Goal: Transaction & Acquisition: Obtain resource

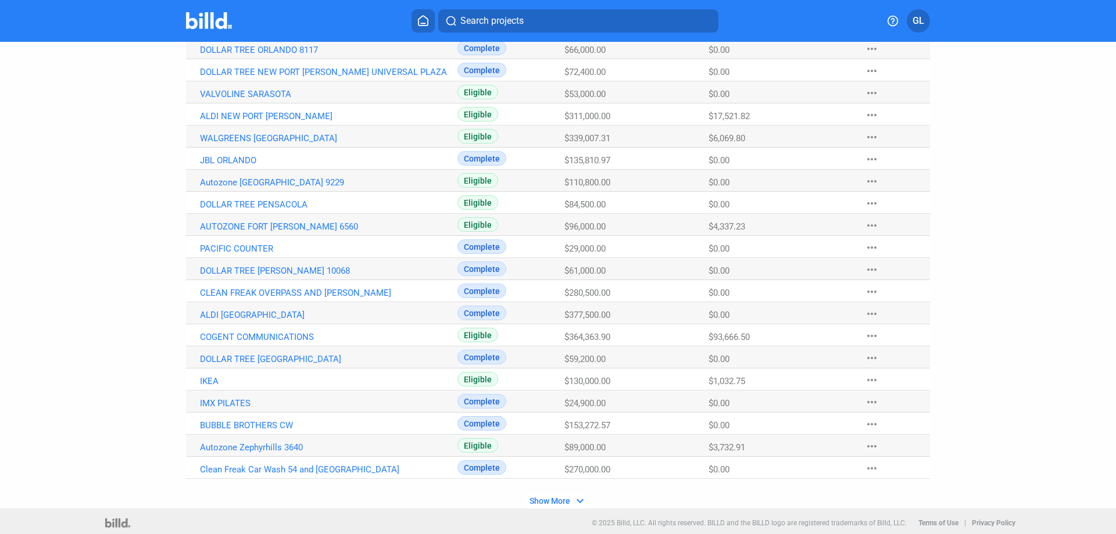
scroll to position [600, 0]
click at [274, 446] on link "Autozone Zephyrhills 3640" at bounding box center [328, 446] width 257 height 10
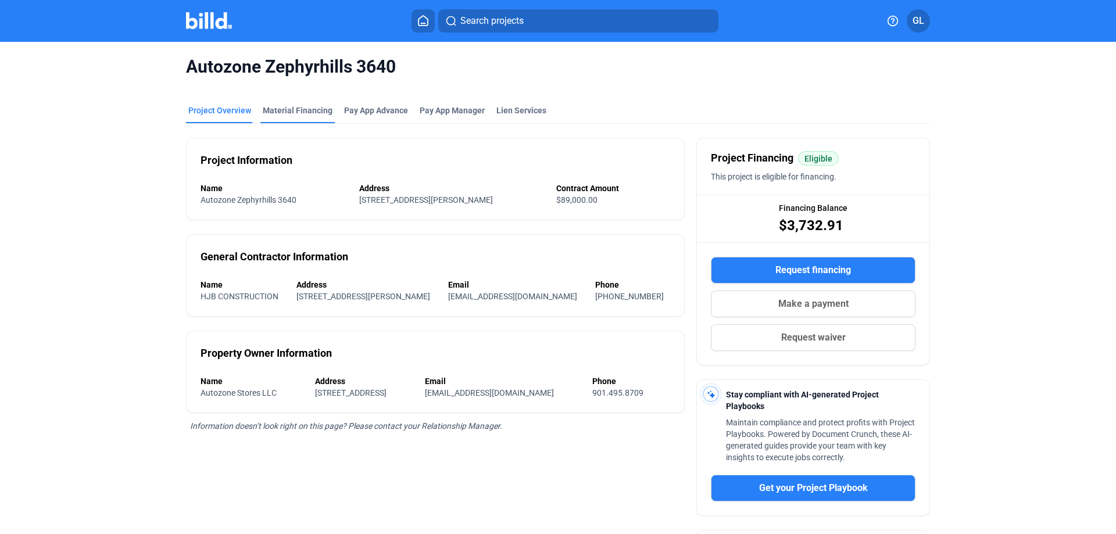
click at [283, 117] on div "Material Financing" at bounding box center [297, 114] width 74 height 19
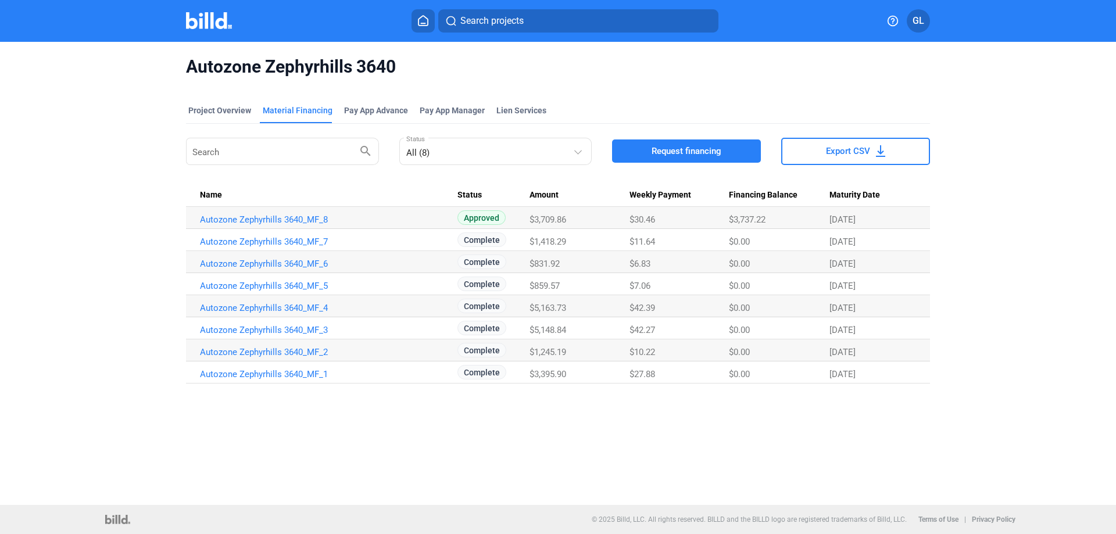
click at [683, 150] on span "Request financing" at bounding box center [687, 151] width 70 height 12
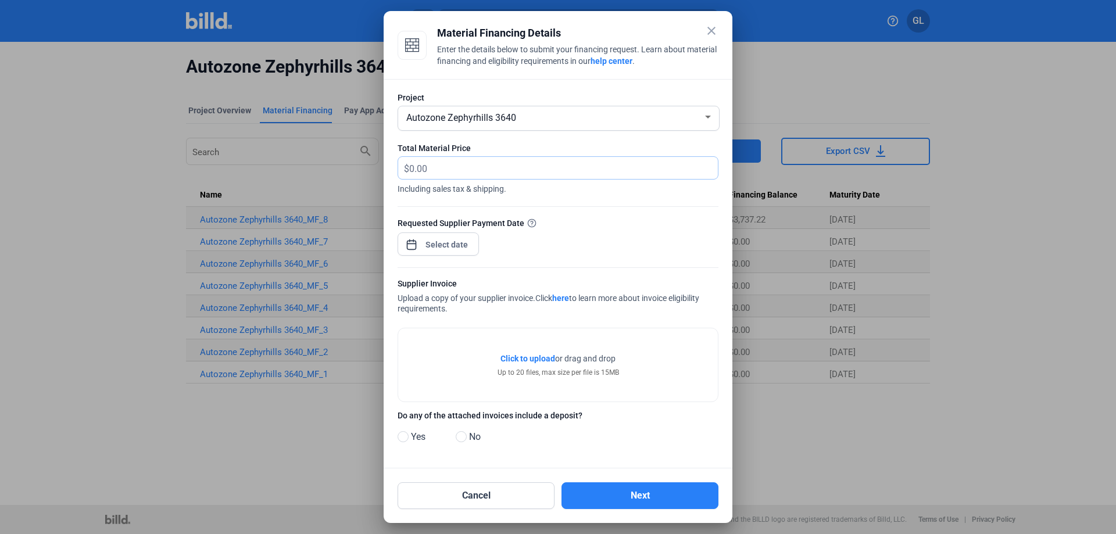
click at [449, 164] on input "text" at bounding box center [556, 168] width 295 height 23
type input "1,263.19"
click at [441, 249] on div "close Material Financing Details Enter the details below to submit your financi…" at bounding box center [558, 267] width 1116 height 534
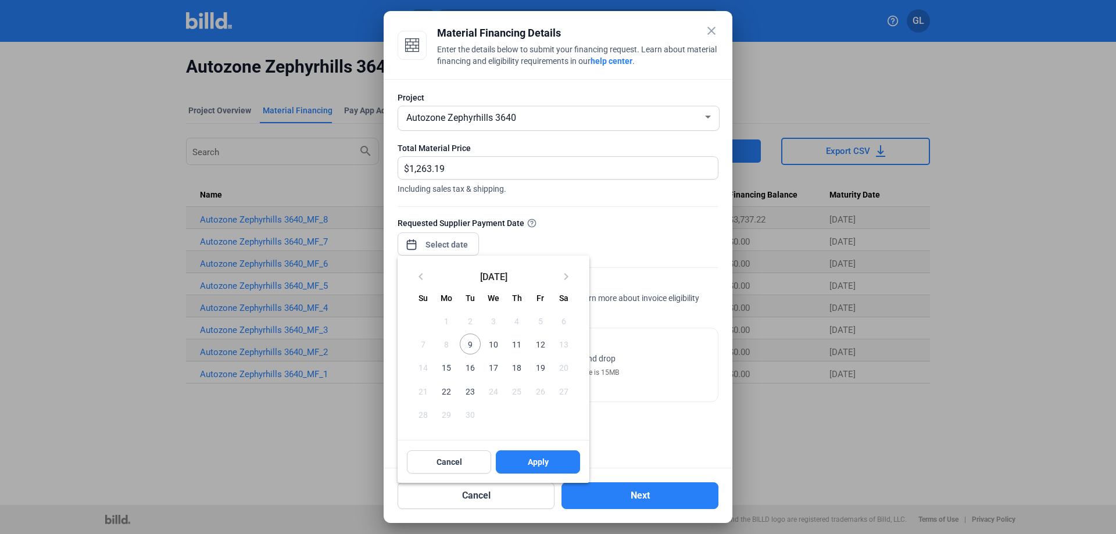
click at [474, 341] on span "9" at bounding box center [470, 344] width 21 height 21
click at [536, 468] on span "Apply" at bounding box center [538, 462] width 21 height 12
type input "[DATE]"
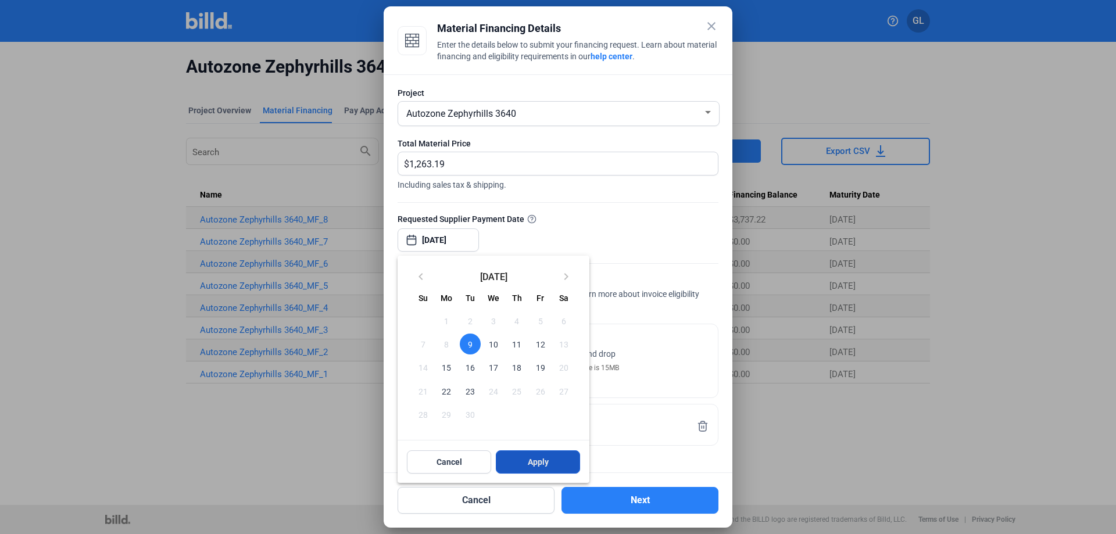
click at [540, 466] on span "Apply" at bounding box center [538, 462] width 21 height 12
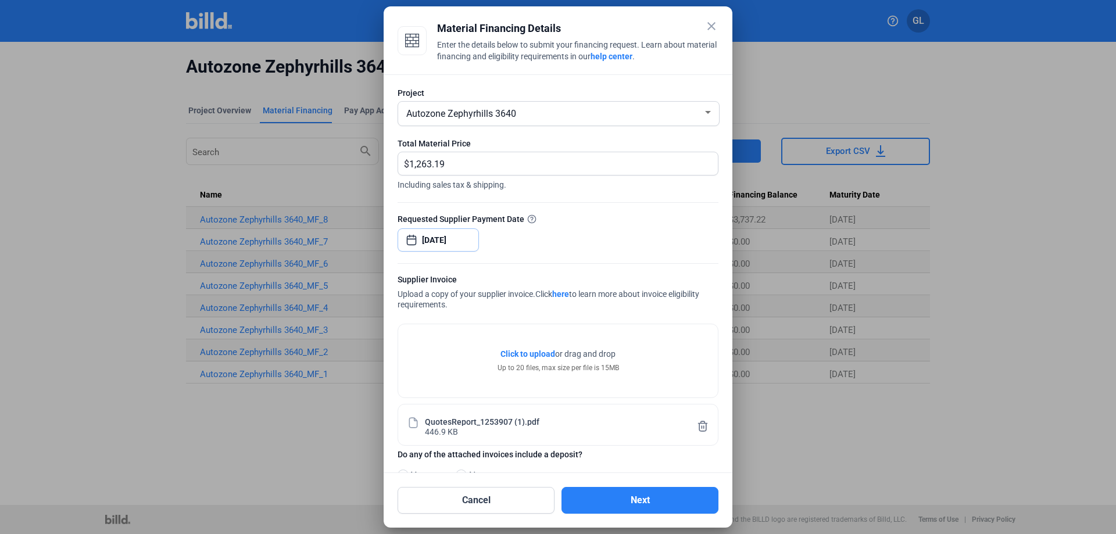
scroll to position [36, 0]
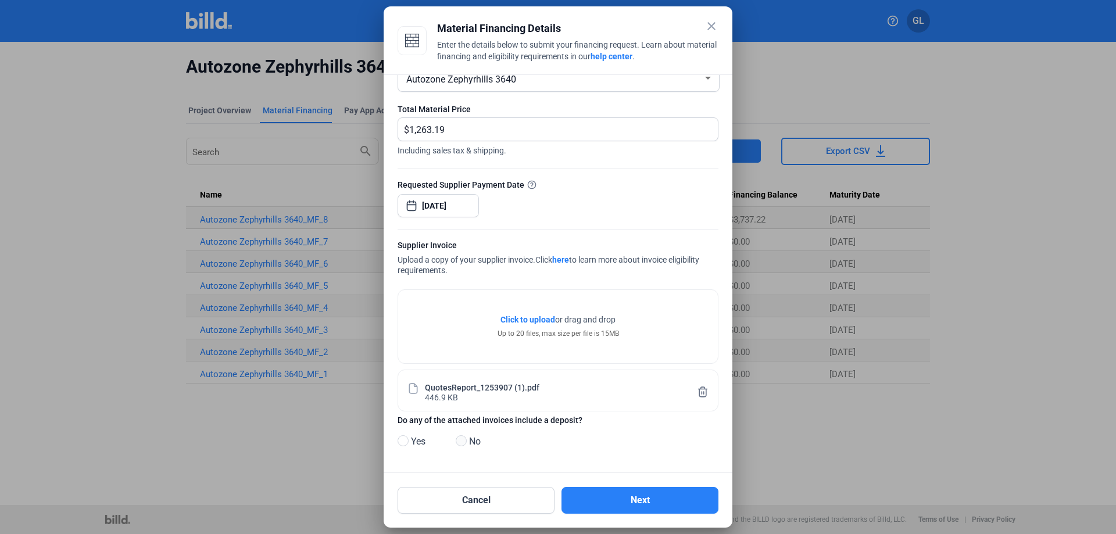
click at [460, 441] on span at bounding box center [461, 440] width 11 height 11
click at [460, 441] on input "No" at bounding box center [460, 441] width 9 height 9
radio input "true"
click at [636, 499] on button "Next" at bounding box center [639, 500] width 157 height 27
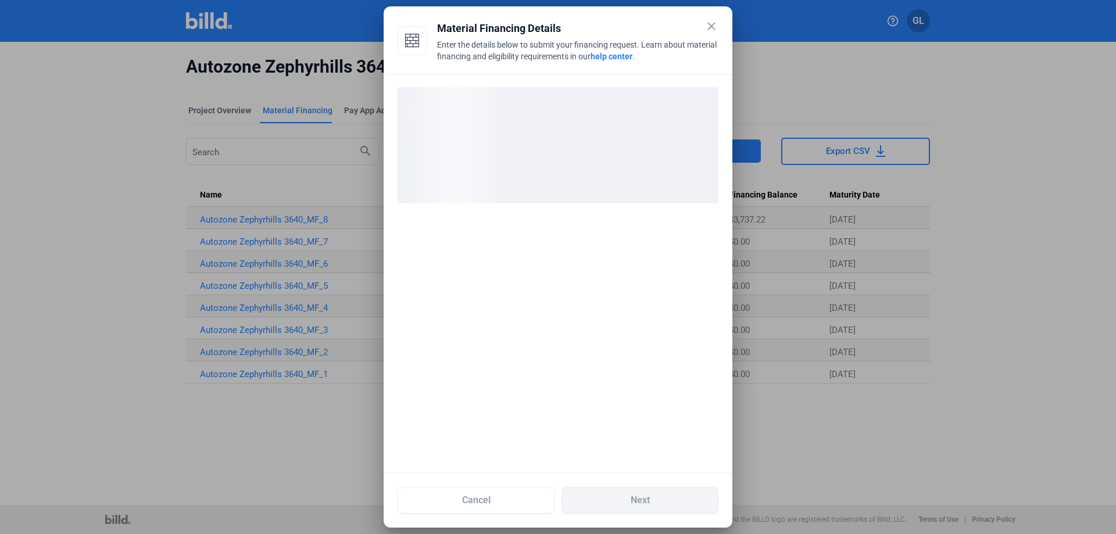
scroll to position [0, 0]
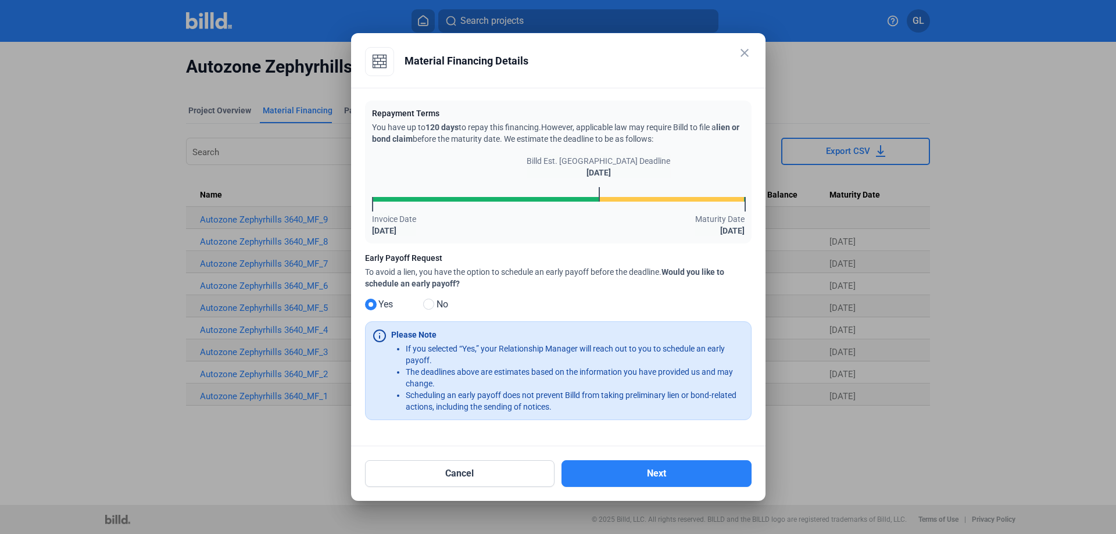
click at [430, 306] on span at bounding box center [428, 304] width 11 height 11
click at [430, 306] on input "No" at bounding box center [427, 304] width 9 height 9
radio input "true"
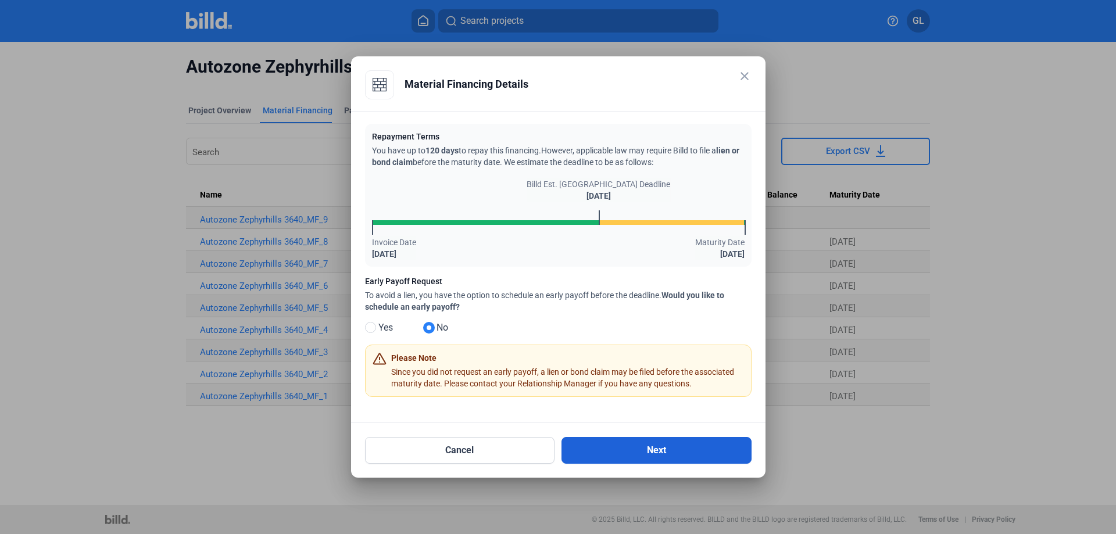
click at [639, 447] on button "Next" at bounding box center [656, 450] width 190 height 27
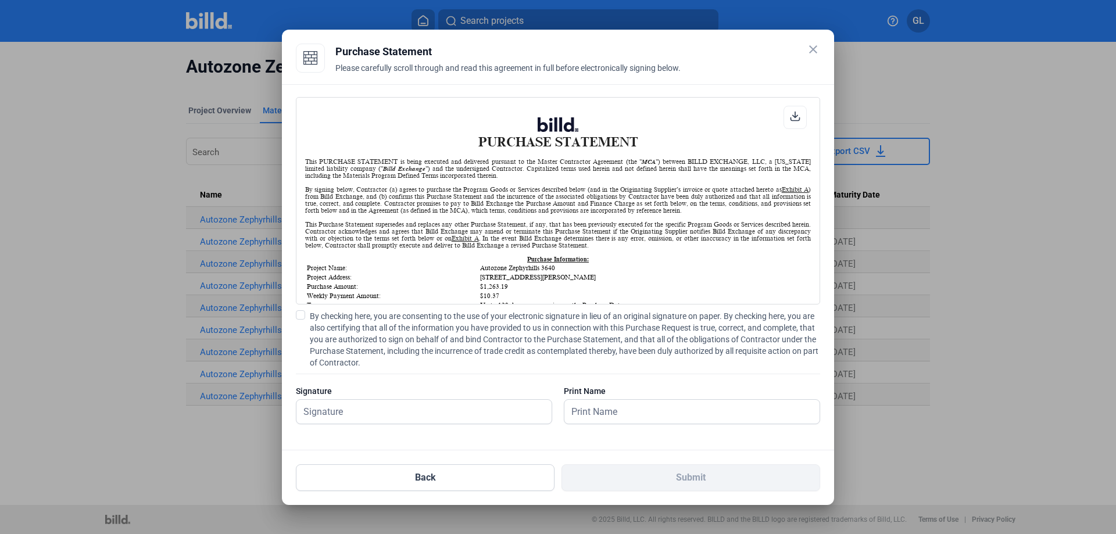
scroll to position [1, 0]
click at [295, 318] on div "PURCHASE STATEMENT This PURCHASE STATEMENT is being executed and delivered purs…" at bounding box center [558, 267] width 552 height 366
click at [302, 315] on span at bounding box center [300, 314] width 9 height 9
click at [0, 0] on input "By checking here, you are consenting to the use of your electronic signature in…" at bounding box center [0, 0] width 0 height 0
drag, startPoint x: 359, startPoint y: 409, endPoint x: 378, endPoint y: 404, distance: 19.7
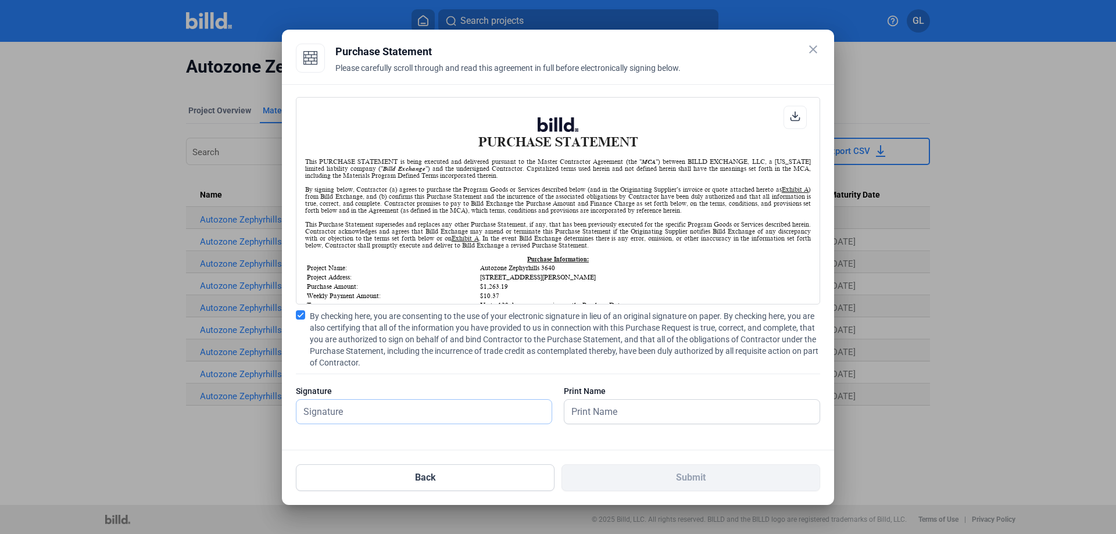
click at [359, 409] on input "text" at bounding box center [417, 412] width 242 height 24
type input "[PERSON_NAME]"
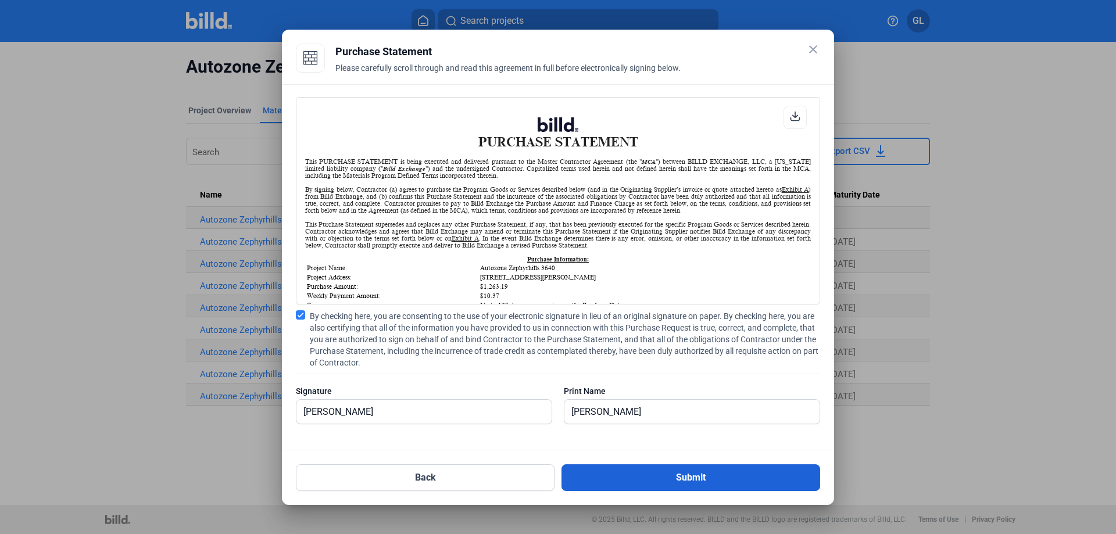
click at [677, 484] on button "Submit" at bounding box center [690, 477] width 259 height 27
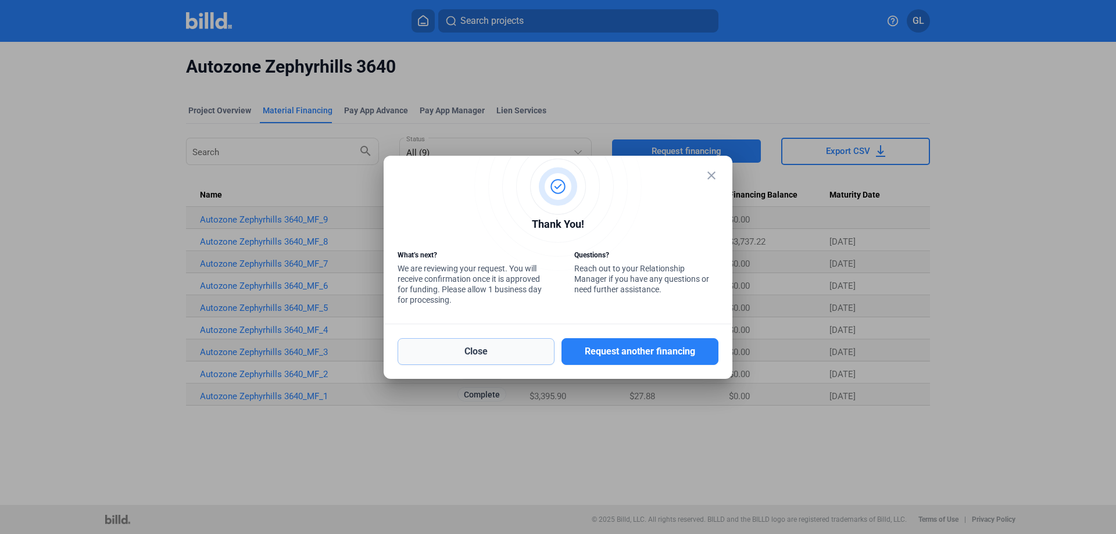
drag, startPoint x: 496, startPoint y: 351, endPoint x: 514, endPoint y: 351, distance: 17.4
click at [496, 351] on button "Close" at bounding box center [476, 351] width 157 height 27
